Goal: Transaction & Acquisition: Purchase product/service

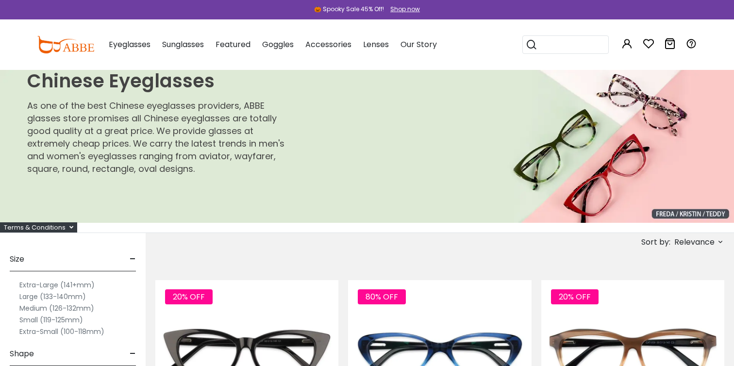
click at [55, 282] on label "Extra-Large (141+mm)" at bounding box center [56, 285] width 75 height 12
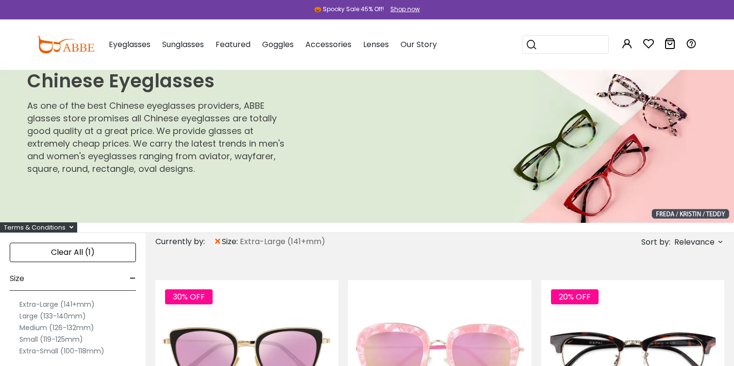
click at [77, 302] on label "Extra-Large (141+mm)" at bounding box center [56, 304] width 75 height 12
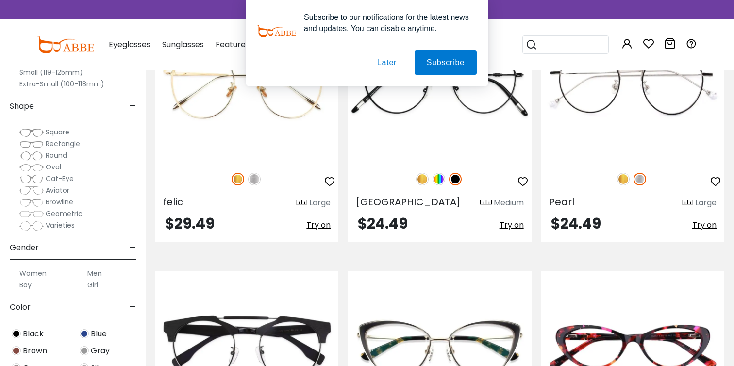
scroll to position [2626, 0]
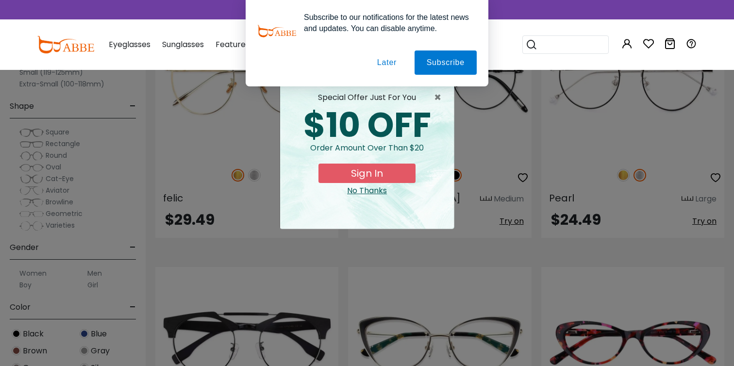
click at [390, 56] on button "Later" at bounding box center [387, 62] width 44 height 24
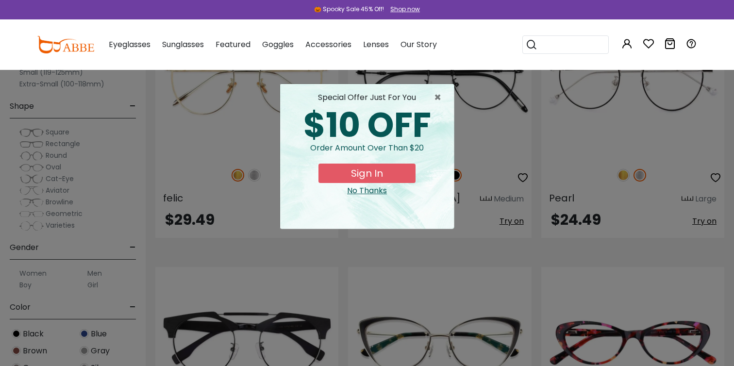
click at [373, 191] on div "No Thanks" at bounding box center [367, 191] width 158 height 12
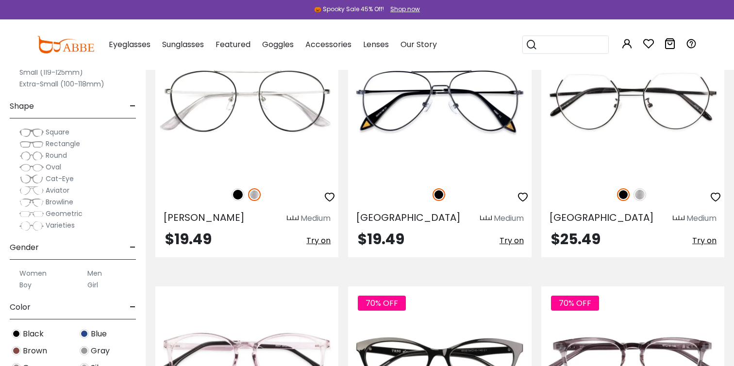
scroll to position [3926, 0]
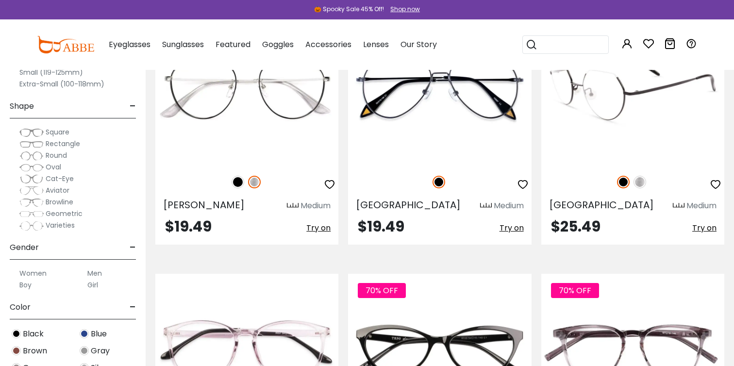
click at [639, 183] on img at bounding box center [639, 182] width 13 height 13
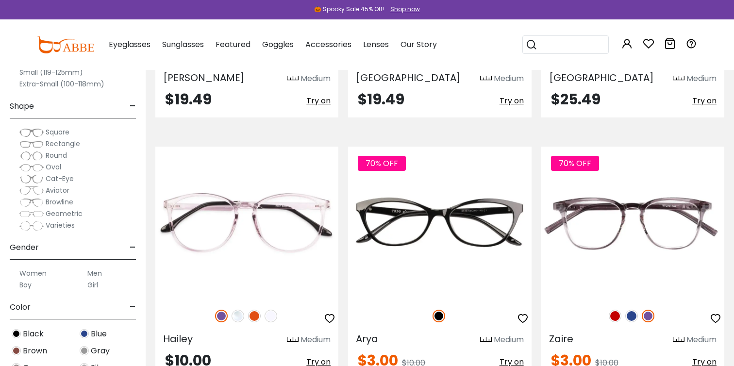
scroll to position [4062, 0]
